Goal: Find specific page/section: Find specific page/section

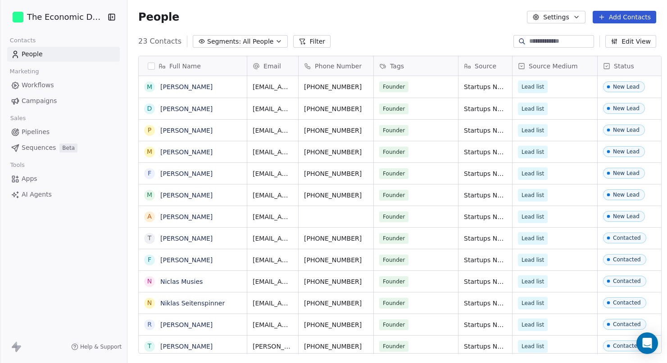
scroll to position [320, 545]
click at [81, 14] on html "The Economic Designer Contacts People Marketing Workflows Campaigns Sales Pipel…" at bounding box center [333, 181] width 667 height 363
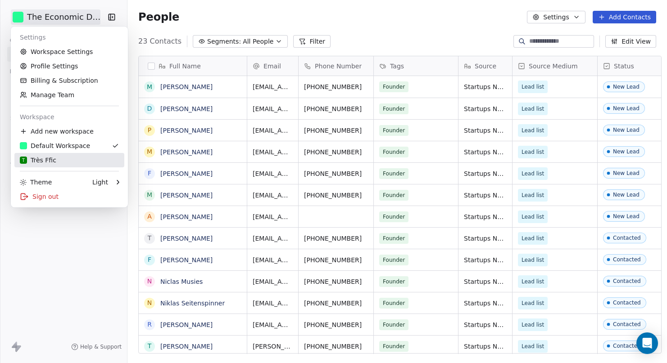
click at [64, 164] on div "T Très Ffic" at bounding box center [69, 160] width 99 height 9
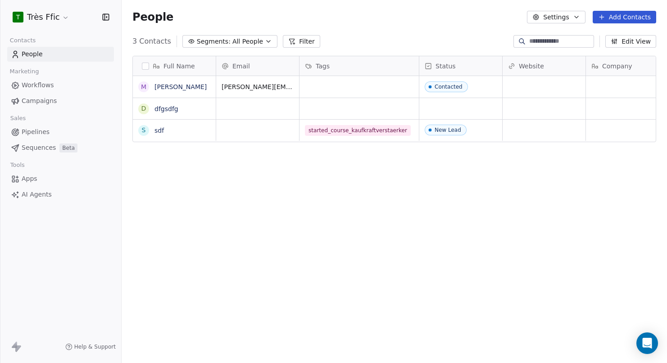
scroll to position [320, 545]
click at [342, 47] on div "3 Contacts Segments: All People Filter Edit View" at bounding box center [394, 41] width 545 height 14
click at [300, 213] on div "Full Name M [PERSON_NAME] d dfgsdfg s sdf Email Tags Status Website Company Sub…" at bounding box center [394, 209] width 545 height 320
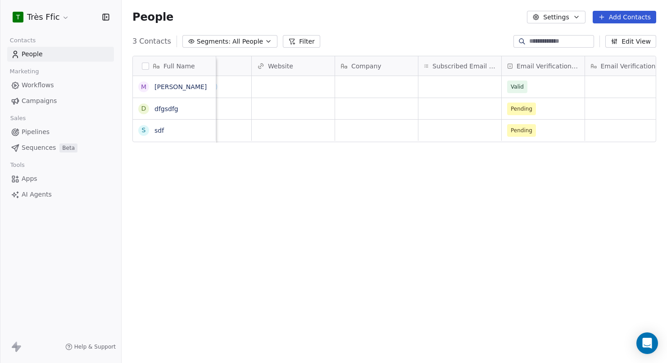
scroll to position [0, 285]
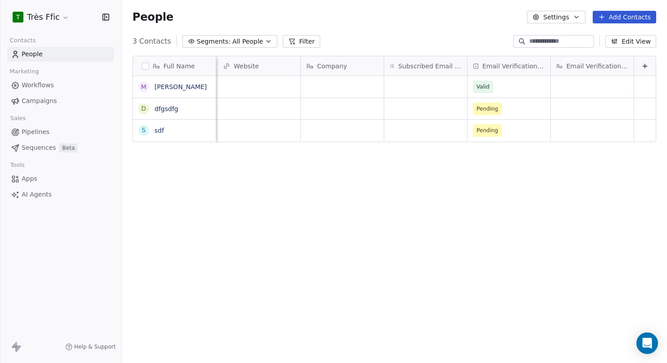
click at [415, 28] on div "People Settings Add Contacts" at bounding box center [394, 17] width 545 height 34
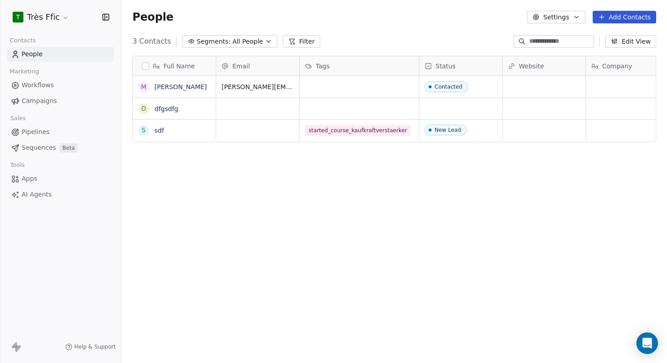
scroll to position [320, 545]
click at [457, 30] on div "People Settings Add Contacts" at bounding box center [394, 17] width 545 height 34
